Goal: Book appointment/travel/reservation

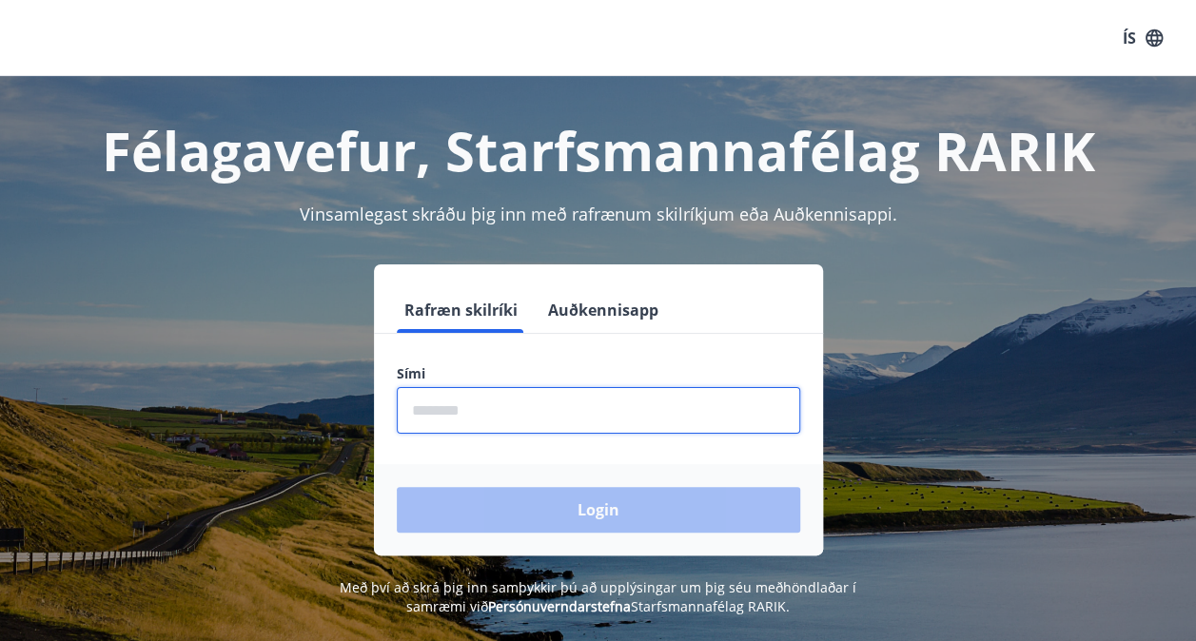
click at [498, 424] on input "phone" at bounding box center [598, 410] width 403 height 47
type input "********"
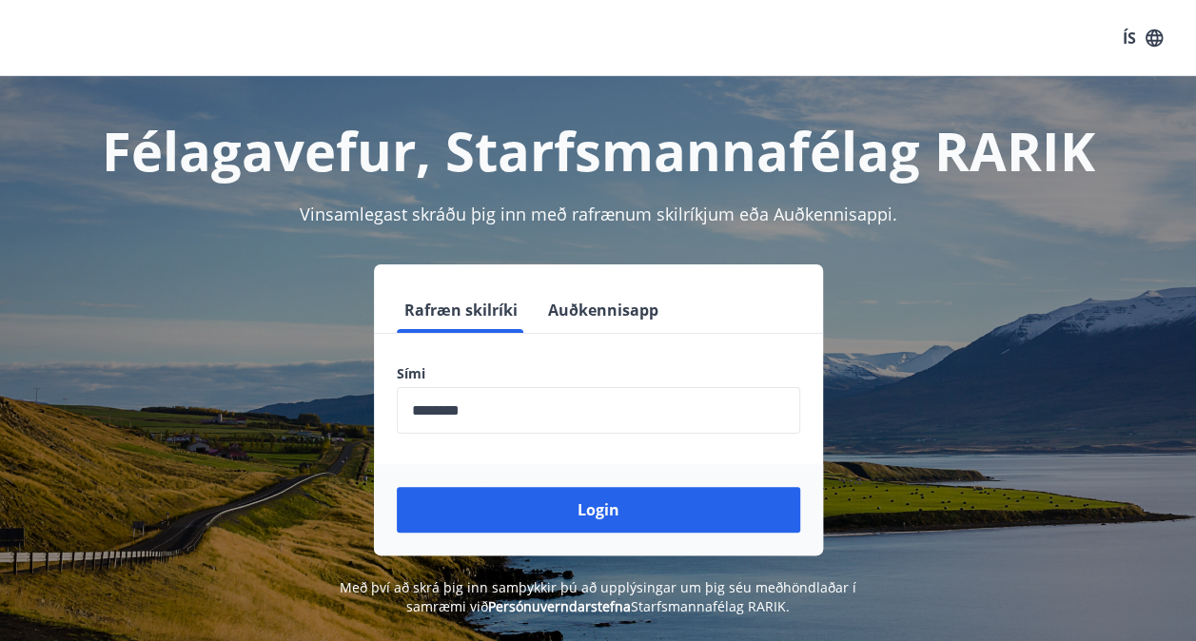
click at [494, 474] on div "Login" at bounding box center [598, 509] width 449 height 91
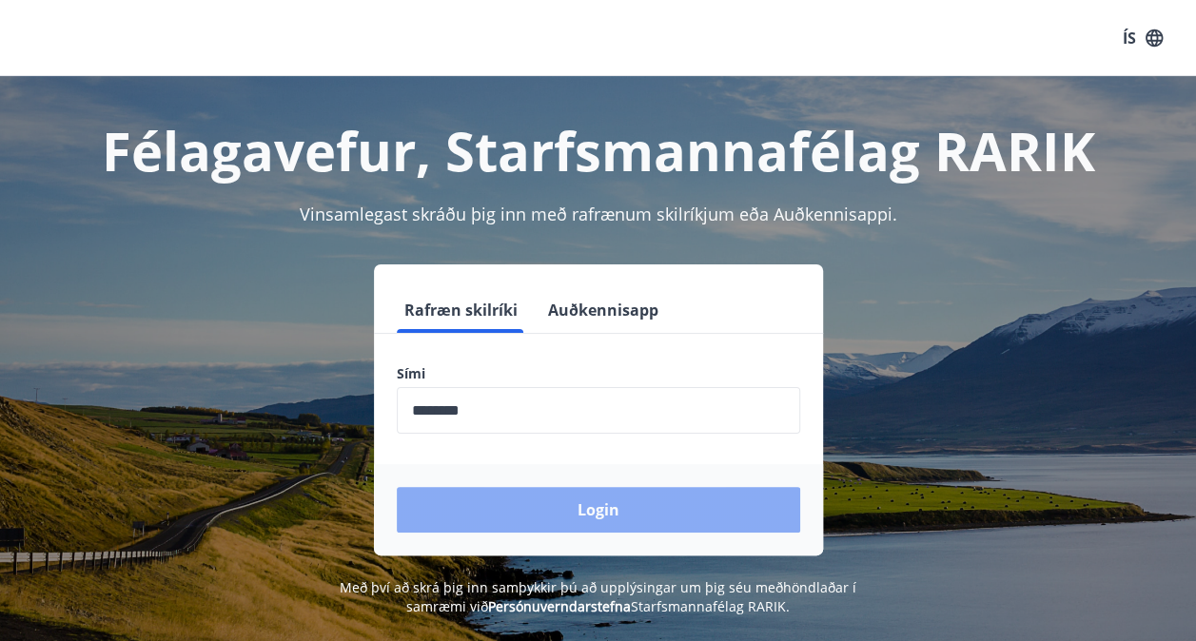
click at [490, 493] on button "Login" at bounding box center [598, 510] width 403 height 46
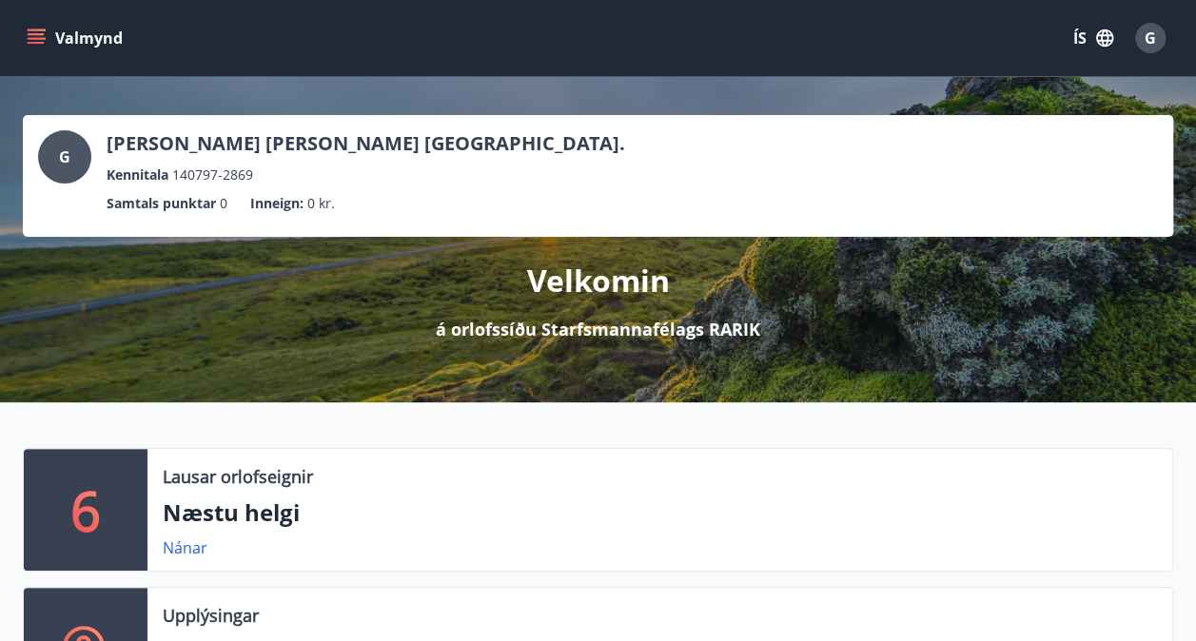
click at [240, 515] on p "Næstu helgi" at bounding box center [660, 513] width 994 height 32
click at [171, 548] on link "Nánar" at bounding box center [185, 548] width 45 height 21
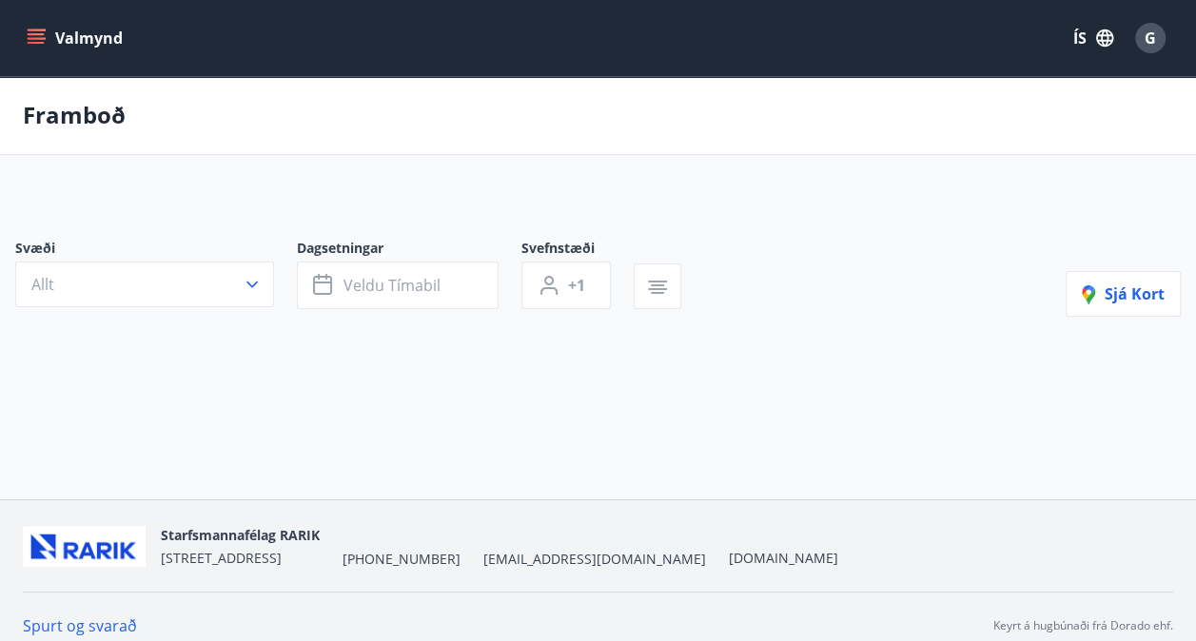
type input "*"
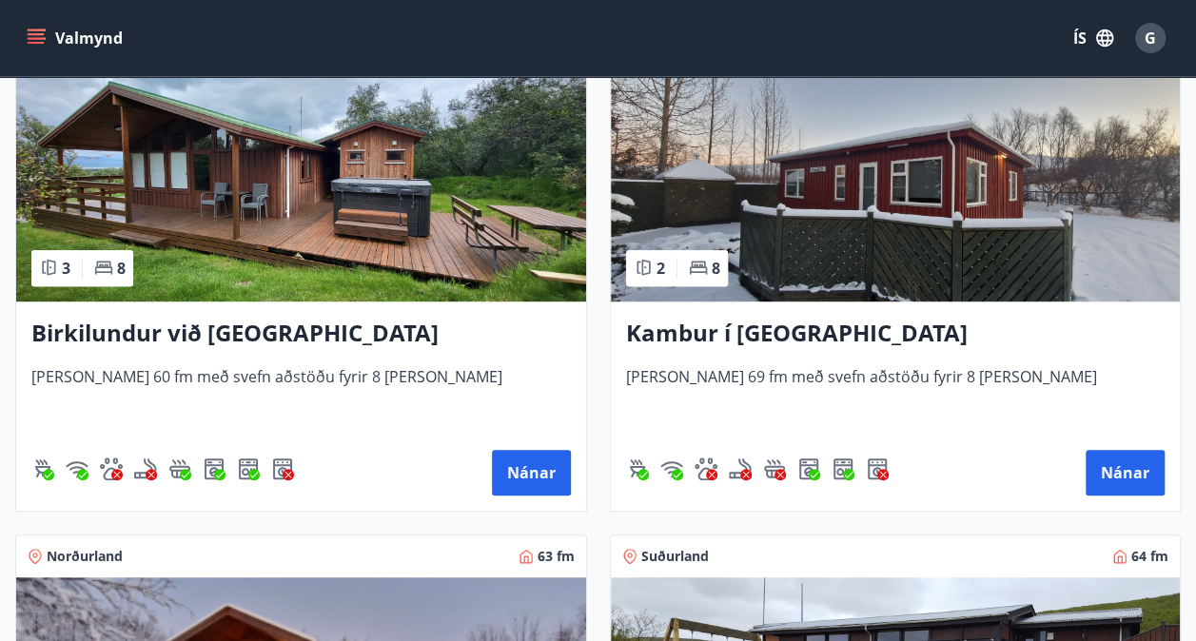
scroll to position [443, 0]
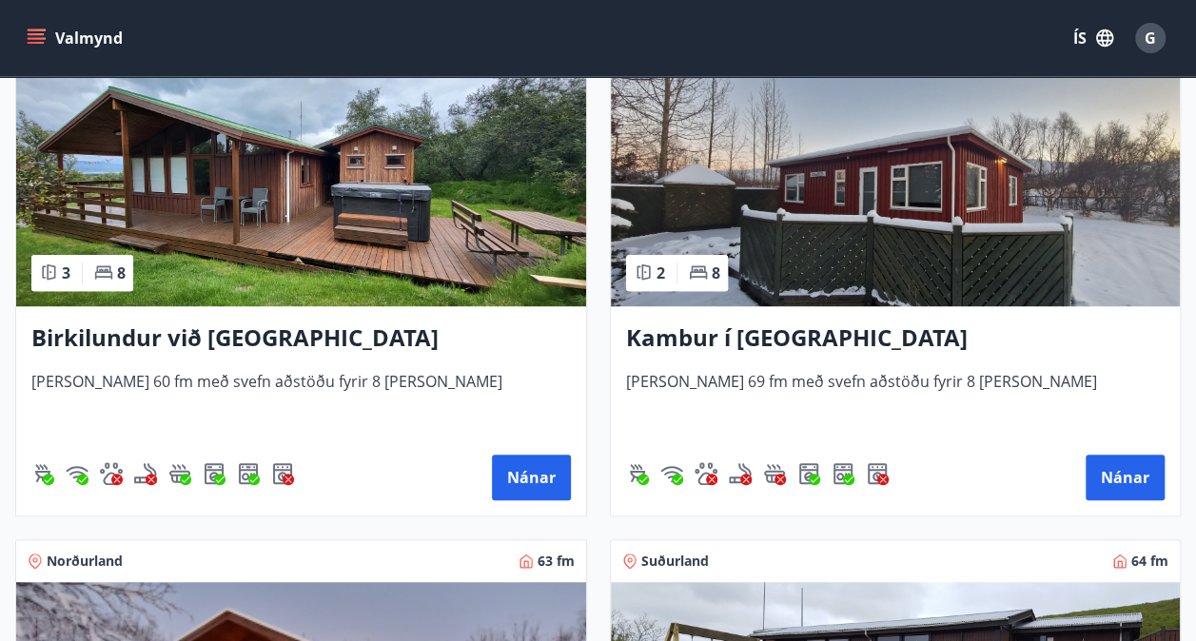
drag, startPoint x: 717, startPoint y: 343, endPoint x: 651, endPoint y: 327, distance: 68.3
click at [651, 327] on h3 "Kambur í Aðaldal" at bounding box center [895, 339] width 539 height 34
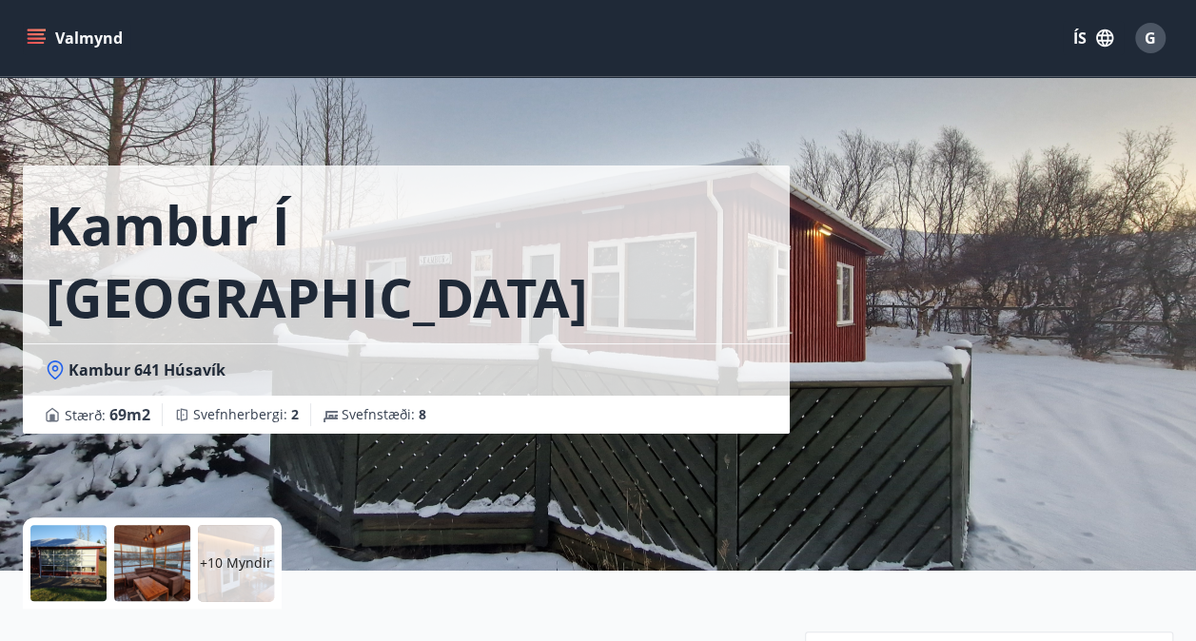
scroll to position [16, 0]
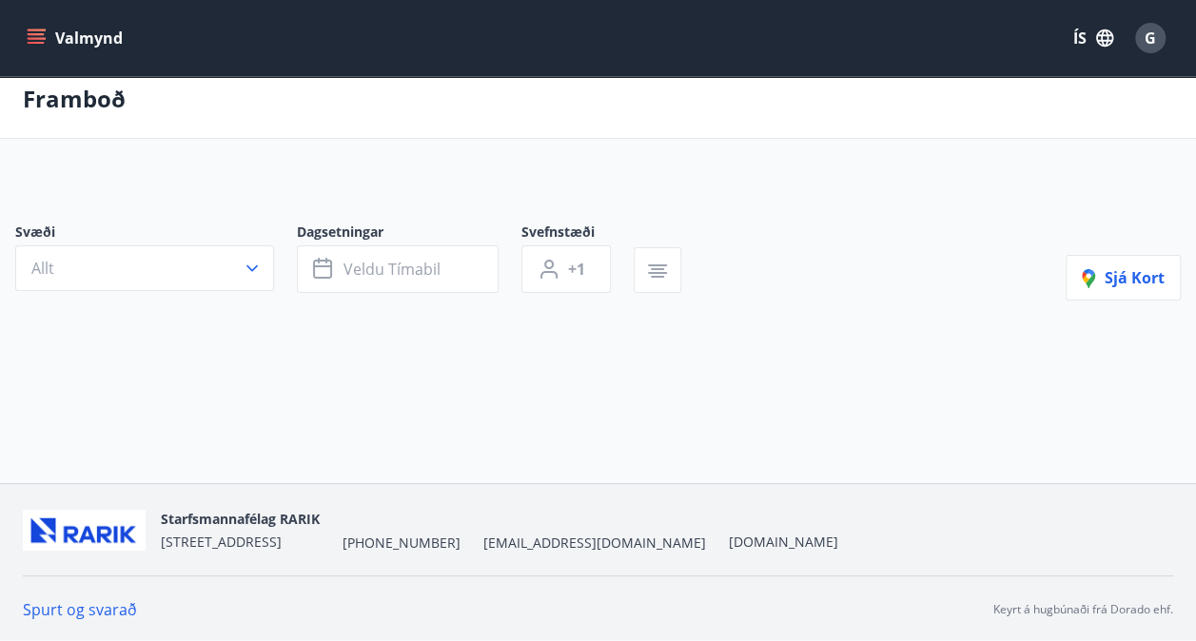
type input "*"
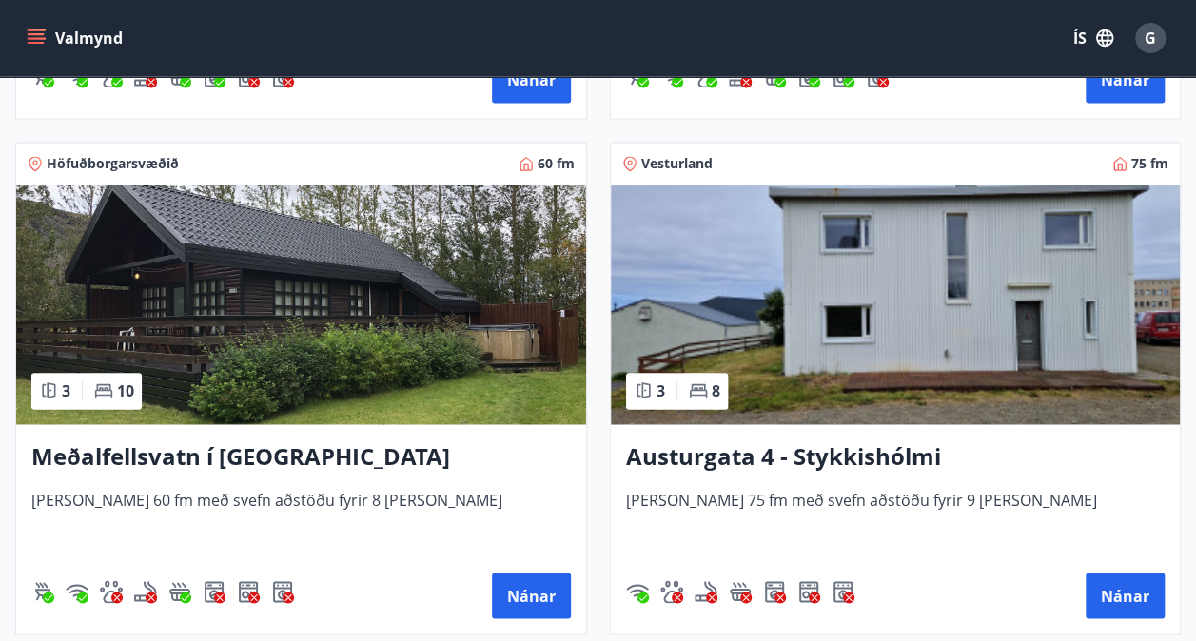
scroll to position [1348, 0]
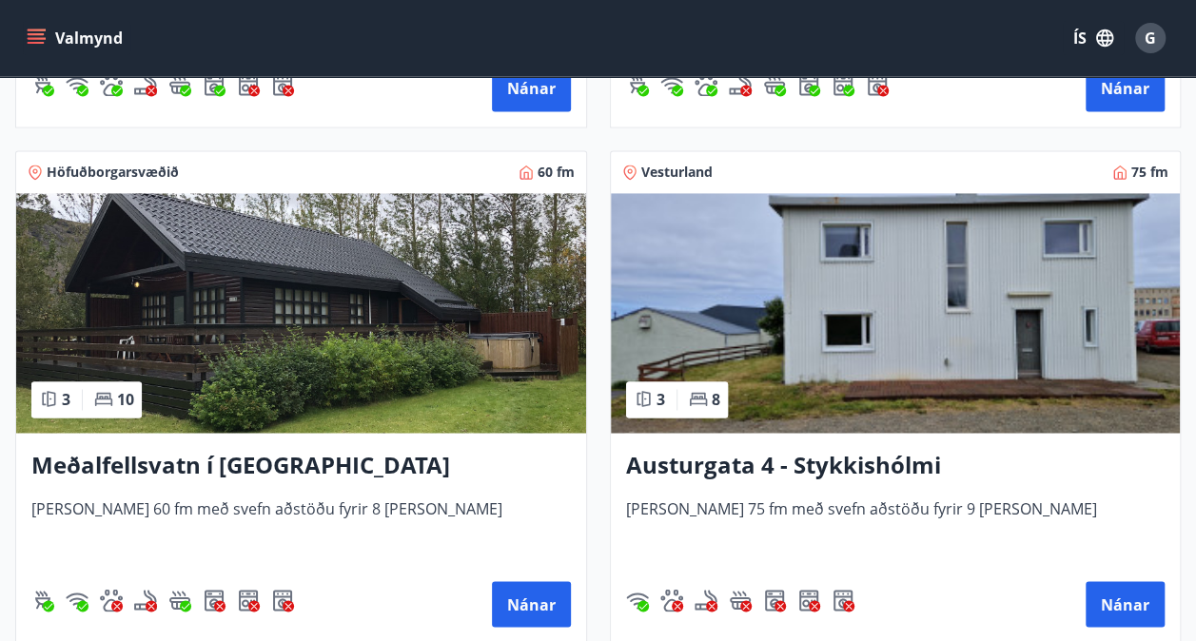
drag, startPoint x: 85, startPoint y: 465, endPoint x: 53, endPoint y: 474, distance: 32.5
click at [53, 474] on h3 "Meðalfellsvatn í Kjós" at bounding box center [300, 465] width 539 height 34
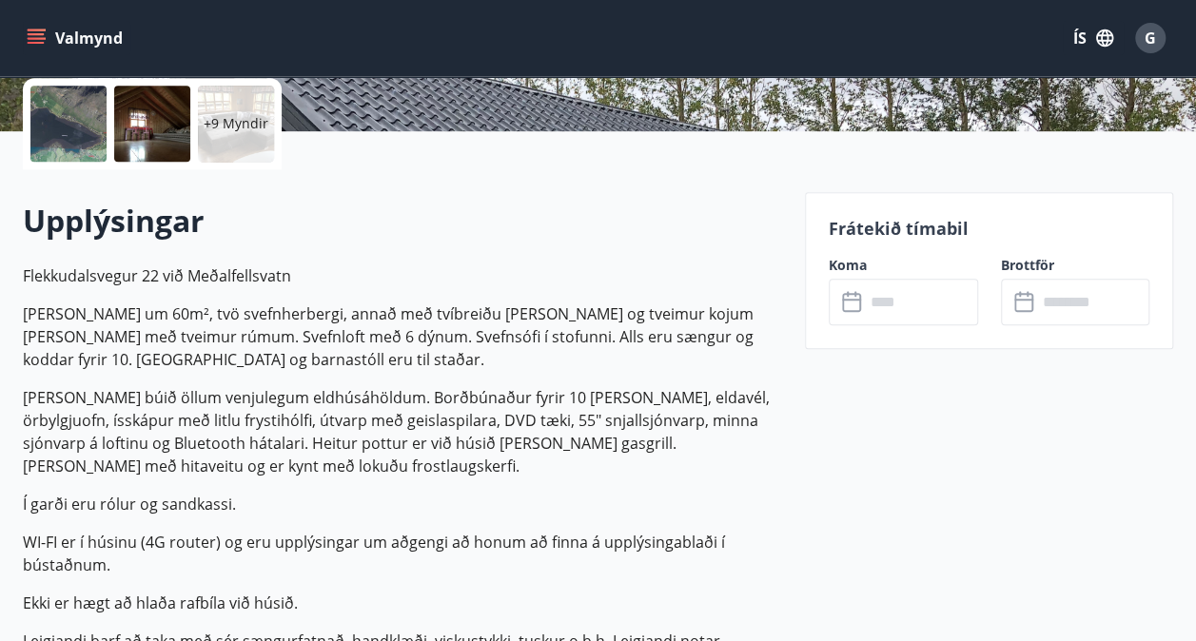
scroll to position [443, 0]
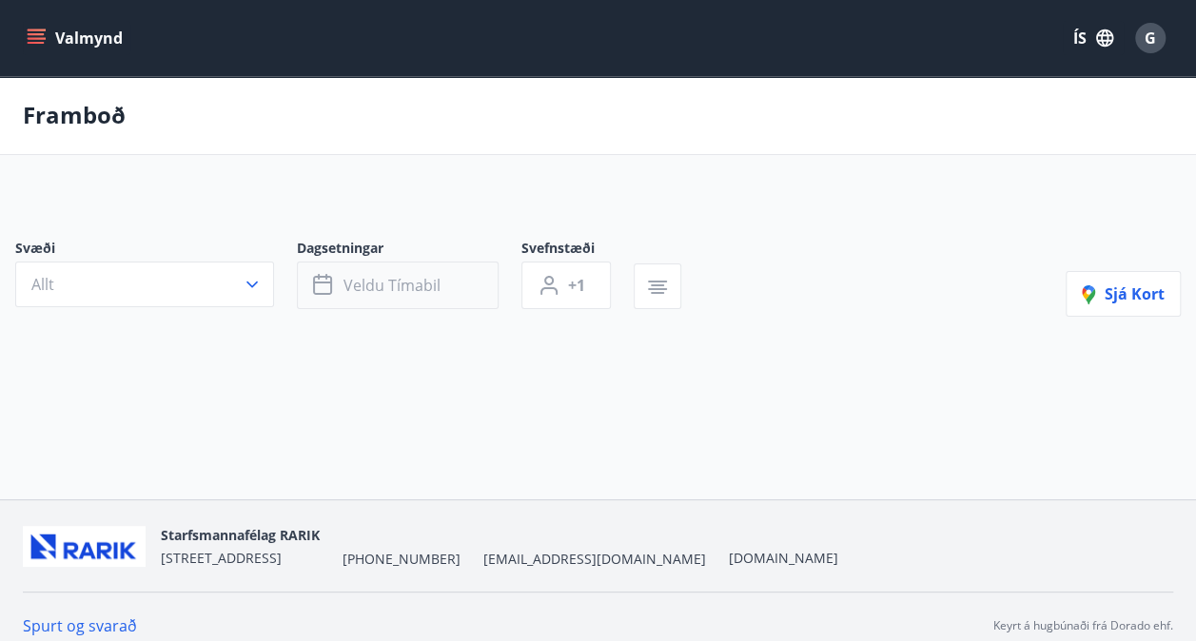
type input "*"
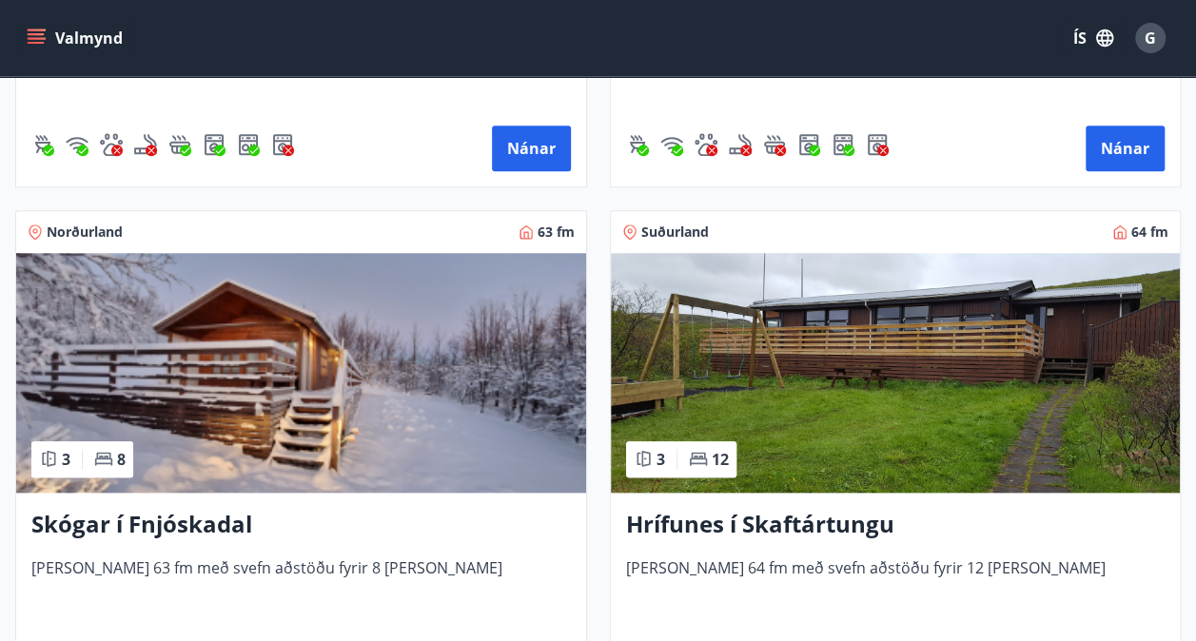
scroll to position [888, 0]
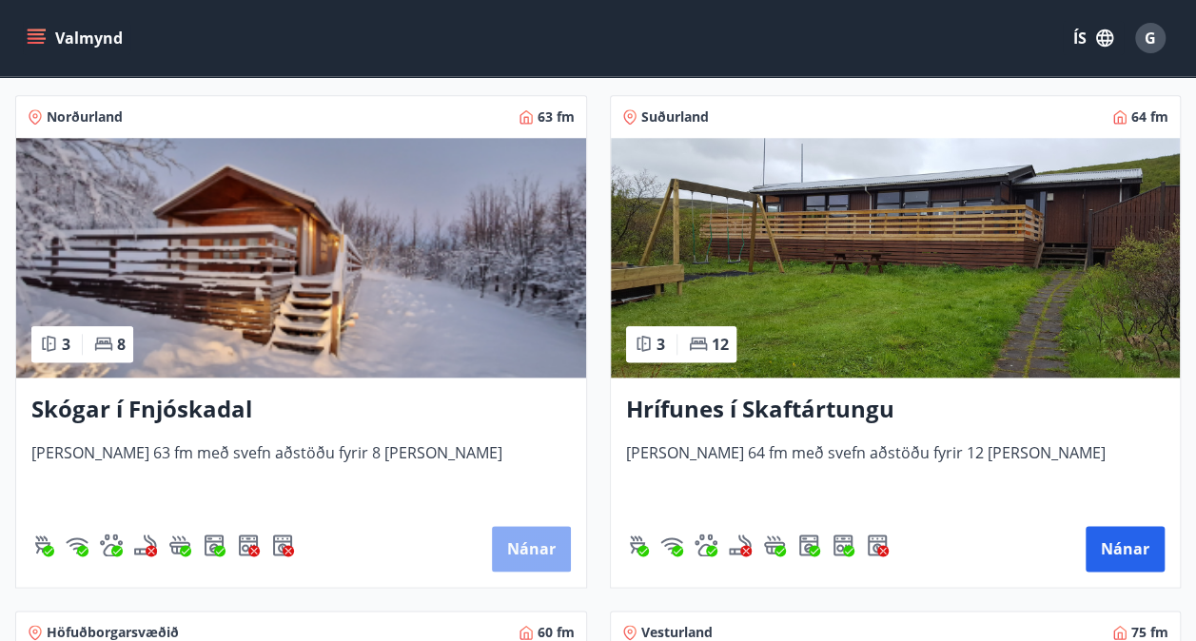
drag, startPoint x: 176, startPoint y: 410, endPoint x: 544, endPoint y: 544, distance: 391.9
click at [544, 544] on button "Nánar" at bounding box center [531, 549] width 79 height 46
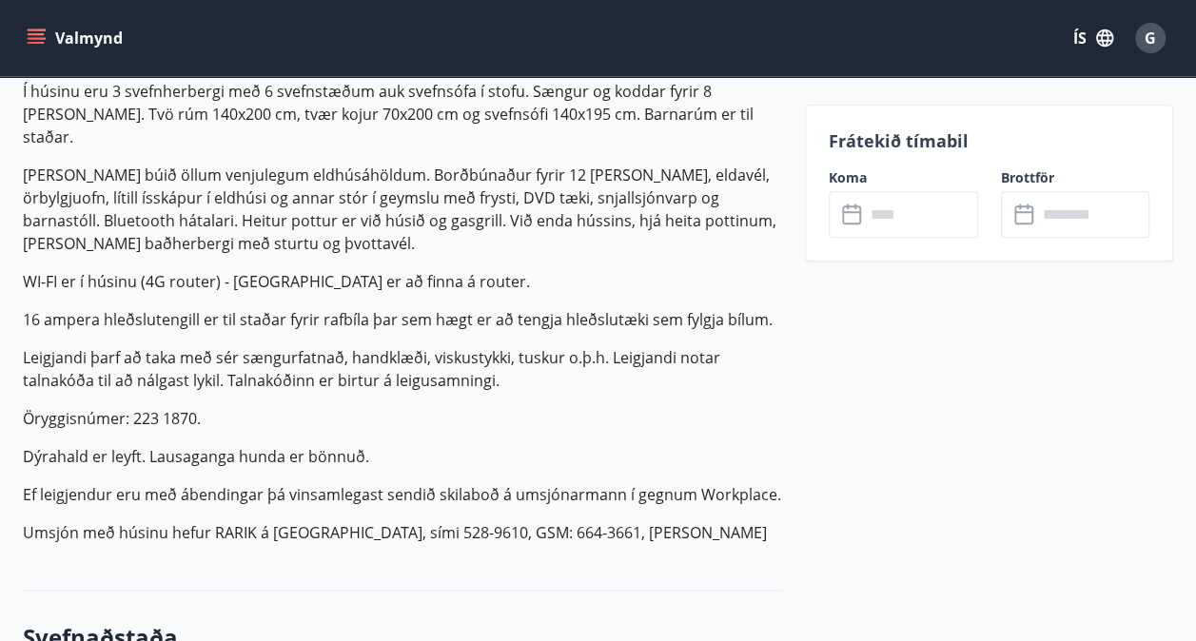
scroll to position [666, 0]
